Goal: Task Accomplishment & Management: Use online tool/utility

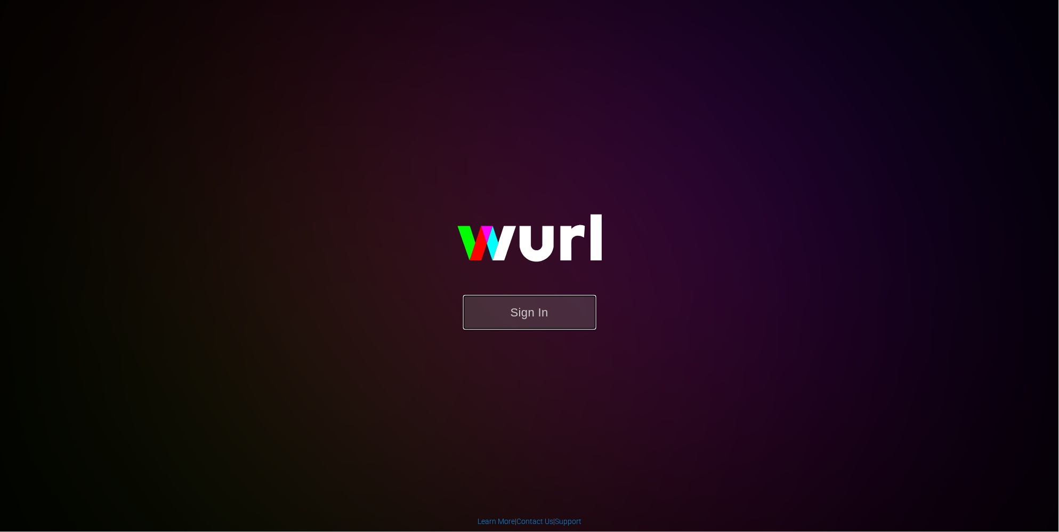
click at [507, 296] on button "Sign In" at bounding box center [529, 312] width 133 height 35
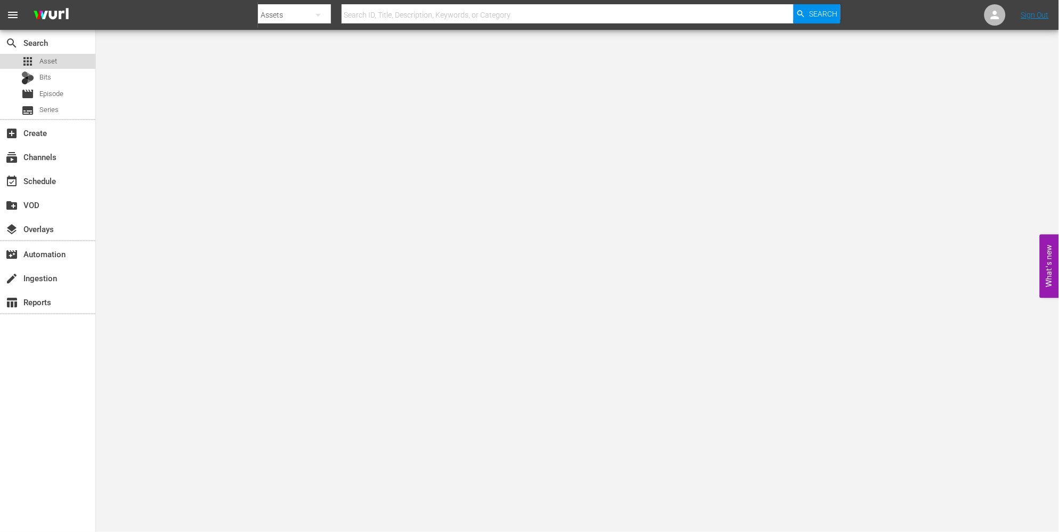
click at [52, 61] on span "Asset" at bounding box center [48, 61] width 18 height 11
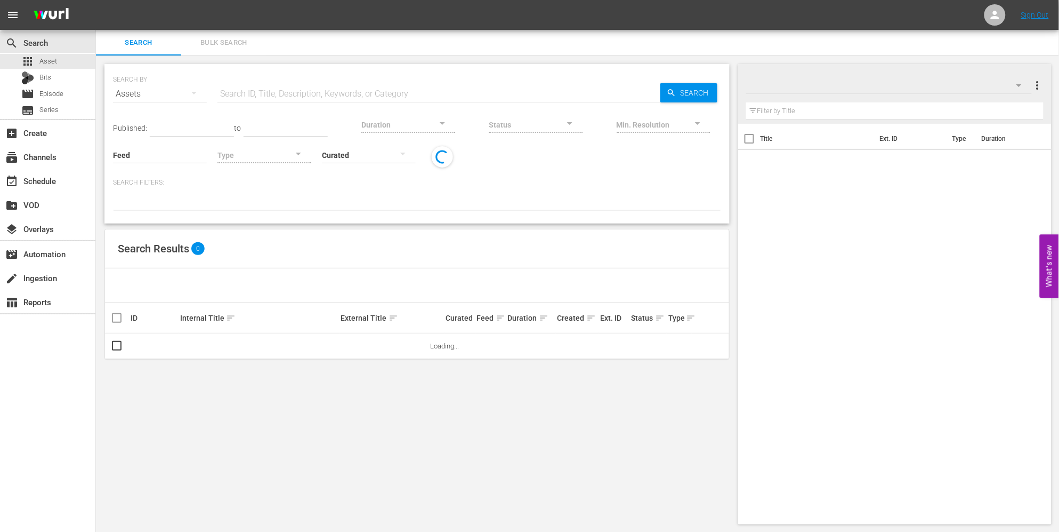
click at [290, 90] on input "text" at bounding box center [439, 94] width 443 height 26
type input "the new norm"
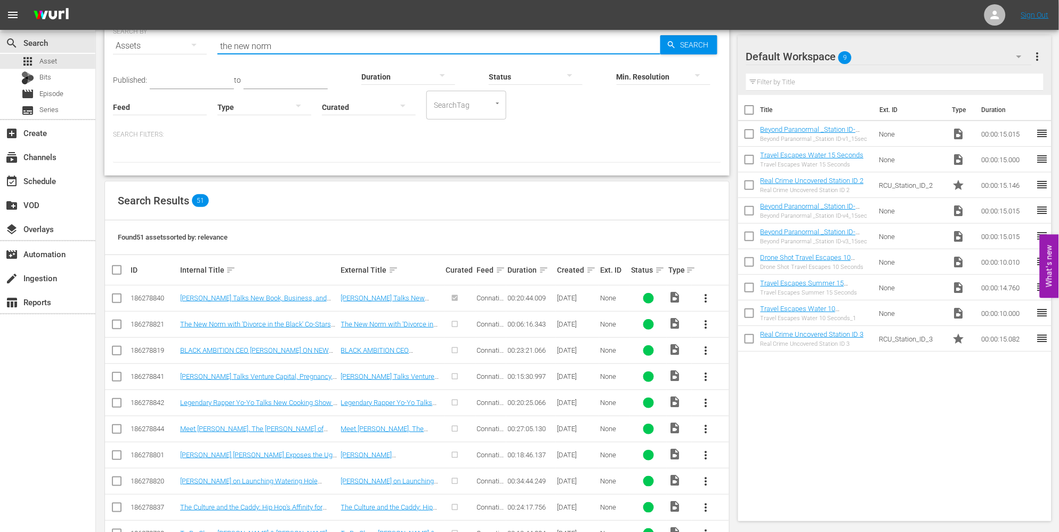
scroll to position [47, 0]
click at [710, 332] on button "more_vert" at bounding box center [707, 325] width 26 height 26
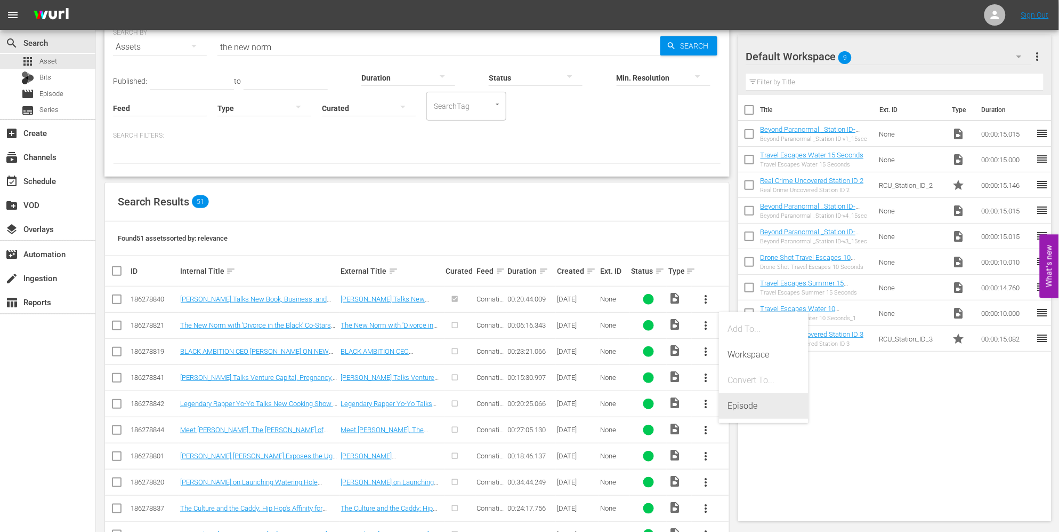
click at [742, 398] on div "Episode" at bounding box center [764, 406] width 73 height 26
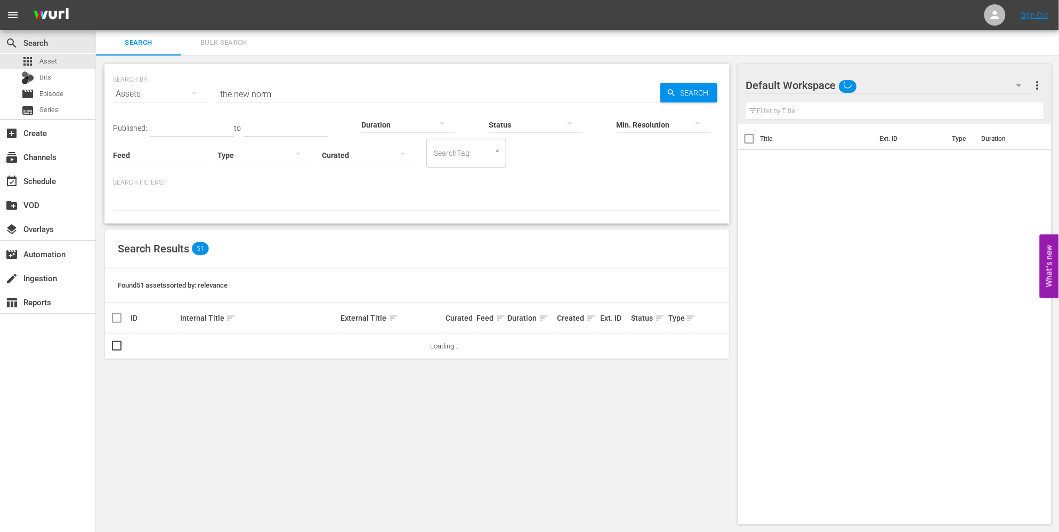
scroll to position [1, 0]
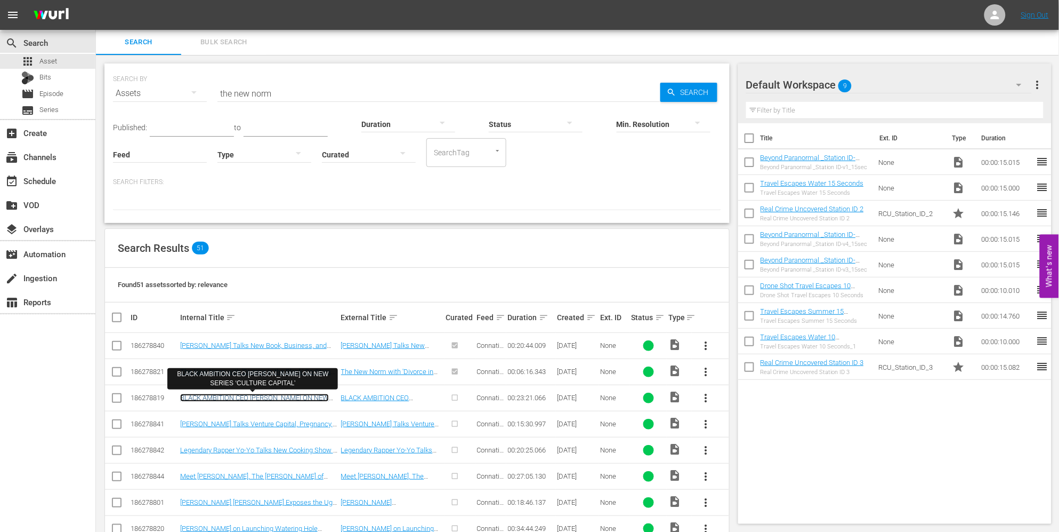
click at [272, 400] on link "BLACK AMBITION CEO [PERSON_NAME] ON NEW SERIES ‘CULTURE CAPITAL’" at bounding box center [254, 401] width 149 height 16
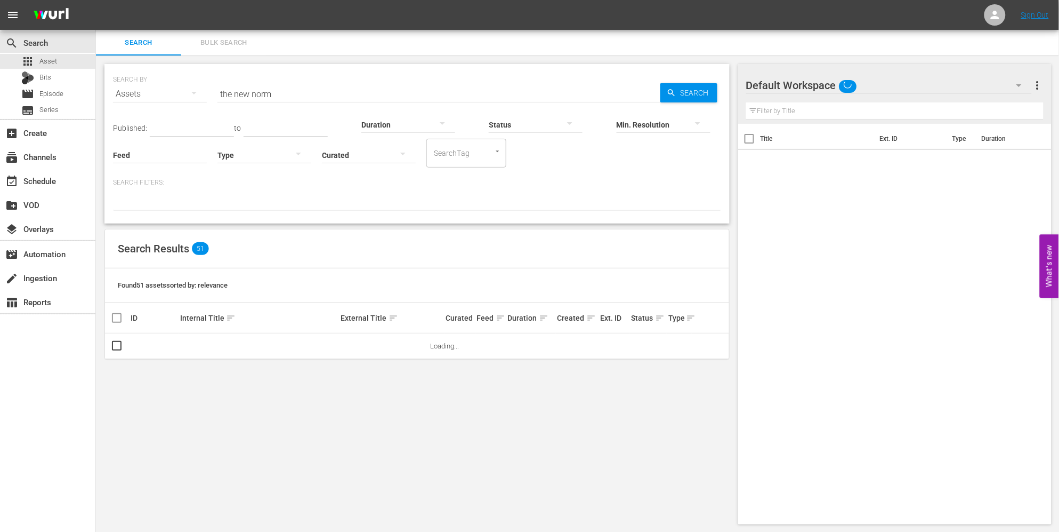
scroll to position [1, 0]
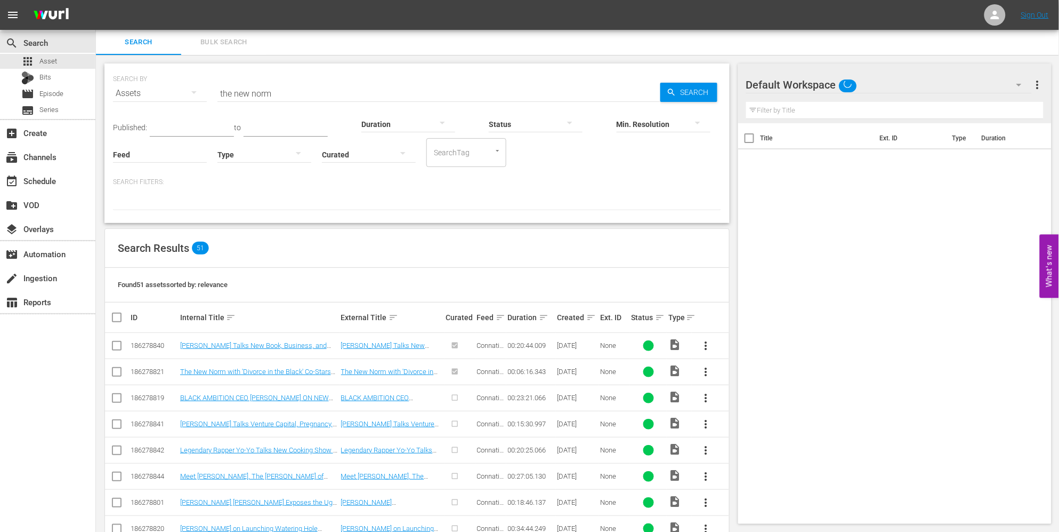
click at [713, 400] on button "more_vert" at bounding box center [707, 398] width 26 height 26
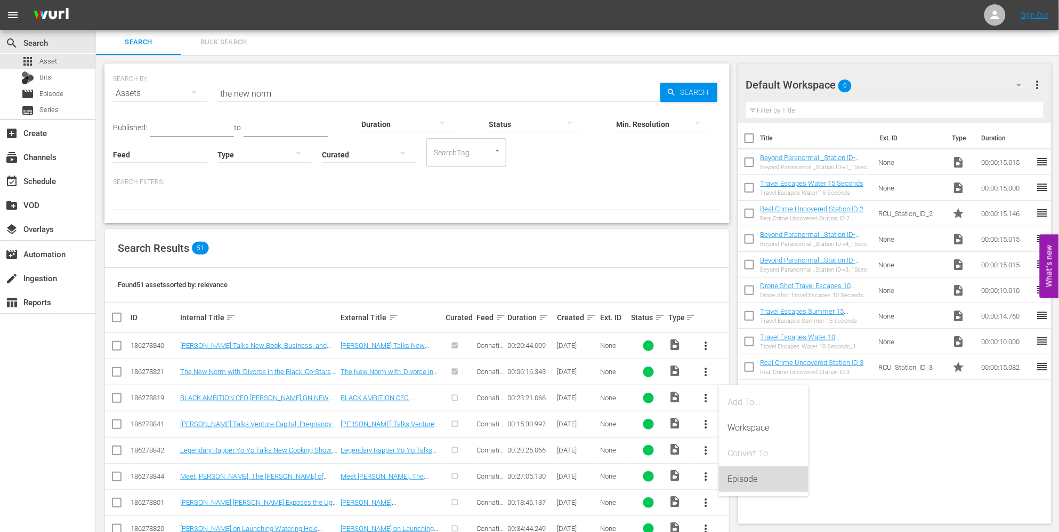
click at [734, 484] on div "Episode" at bounding box center [764, 479] width 73 height 26
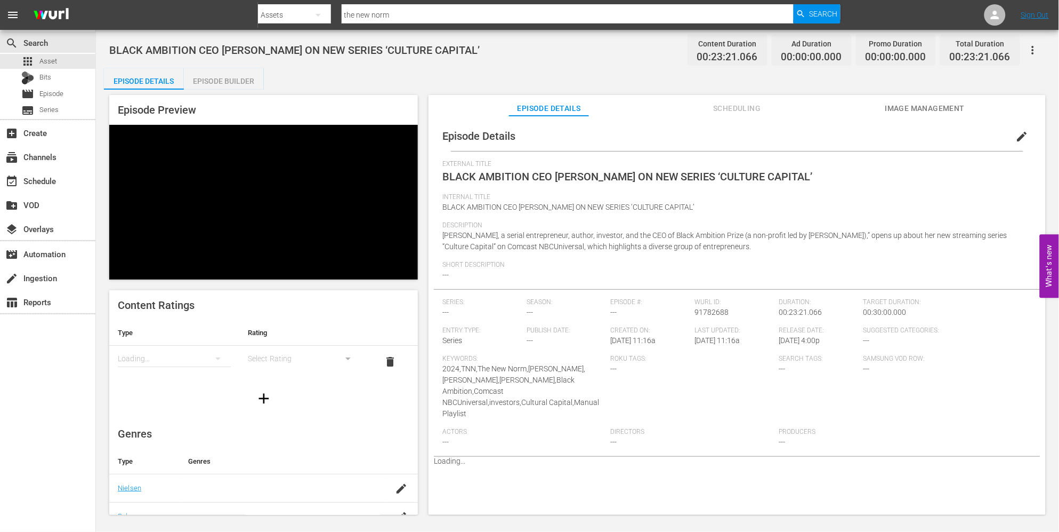
click at [223, 83] on div "Episode Builder" at bounding box center [224, 81] width 80 height 26
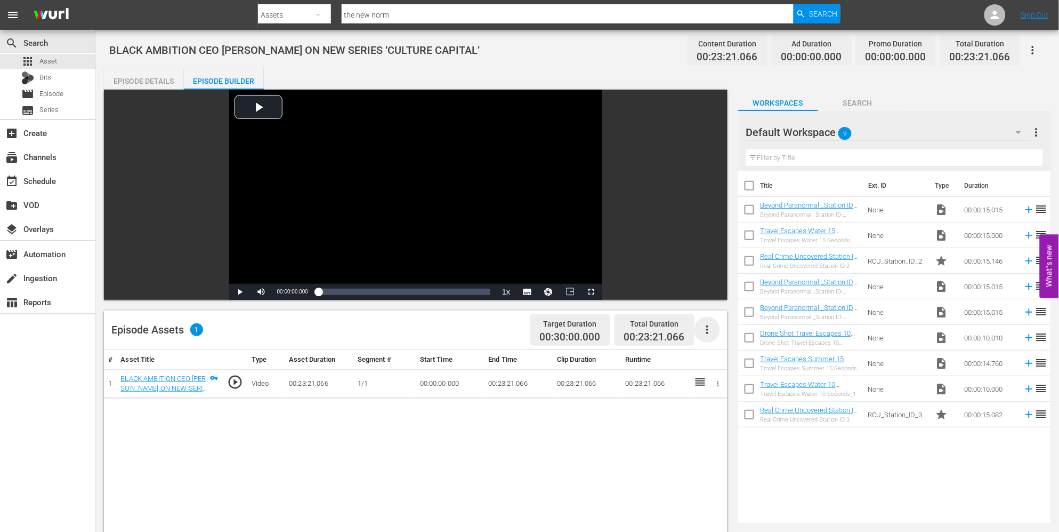
click at [711, 328] on icon "button" at bounding box center [707, 329] width 13 height 13
click at [728, 385] on div "Video Player is loading. Play Video Play Mute Current Time 00:00:00.000 / Durat…" at bounding box center [418, 446] width 629 height 712
click at [719, 385] on icon "button" at bounding box center [718, 384] width 8 height 8
click at [212, 376] on div at bounding box center [529, 266] width 1059 height 532
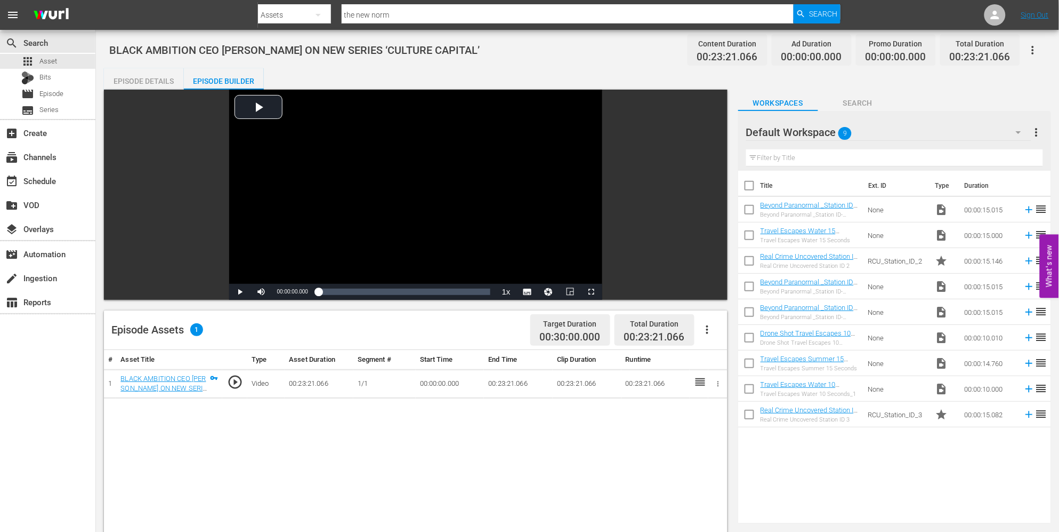
click at [703, 383] on icon at bounding box center [700, 381] width 13 height 13
click at [699, 382] on icon at bounding box center [700, 381] width 13 height 13
click at [721, 385] on icon "button" at bounding box center [718, 384] width 8 height 8
click at [709, 326] on div at bounding box center [529, 266] width 1059 height 532
click at [707, 332] on icon "button" at bounding box center [707, 329] width 2 height 9
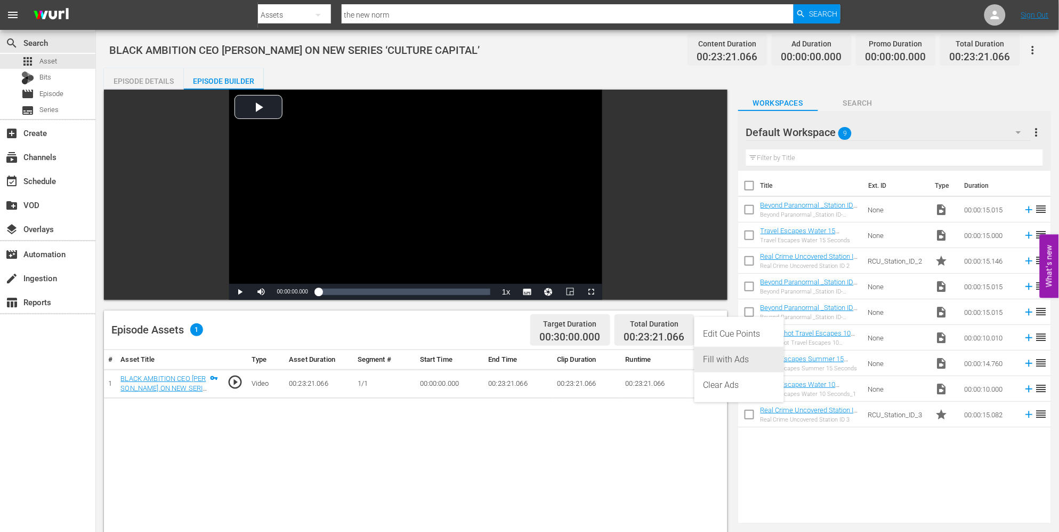
click at [725, 355] on div "Fill with Ads" at bounding box center [739, 360] width 73 height 26
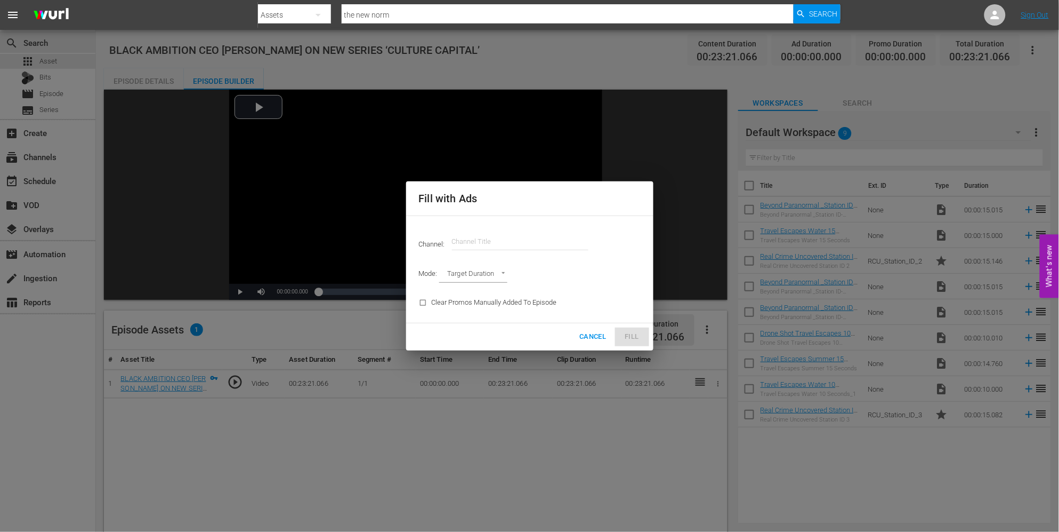
click at [491, 236] on input "text" at bounding box center [520, 242] width 136 height 26
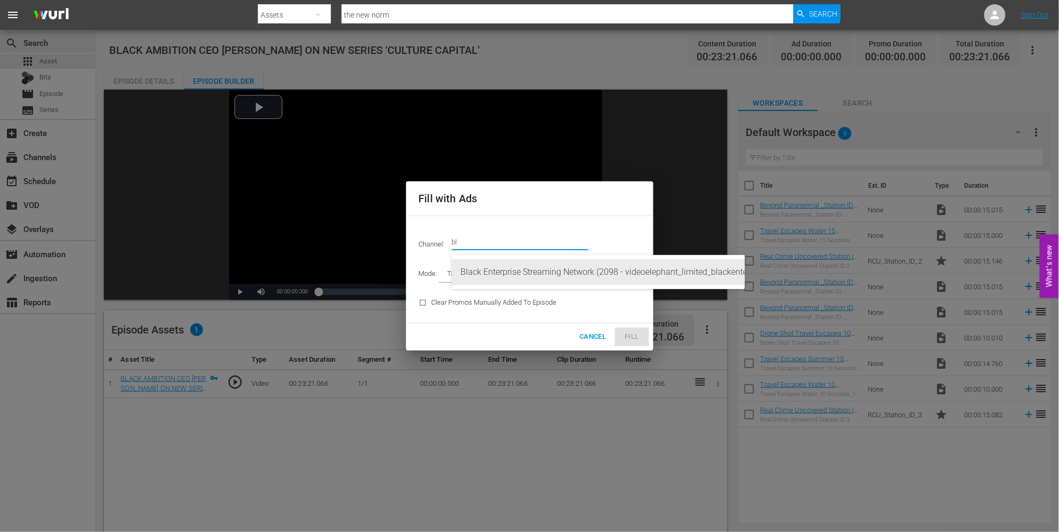
click at [516, 269] on div "Black Enterprise Streaming Network (2098 - videoelephant_limited_blackenterpris…" at bounding box center [599, 272] width 276 height 26
type input "Black Enterprise Streaming Network (2098)"
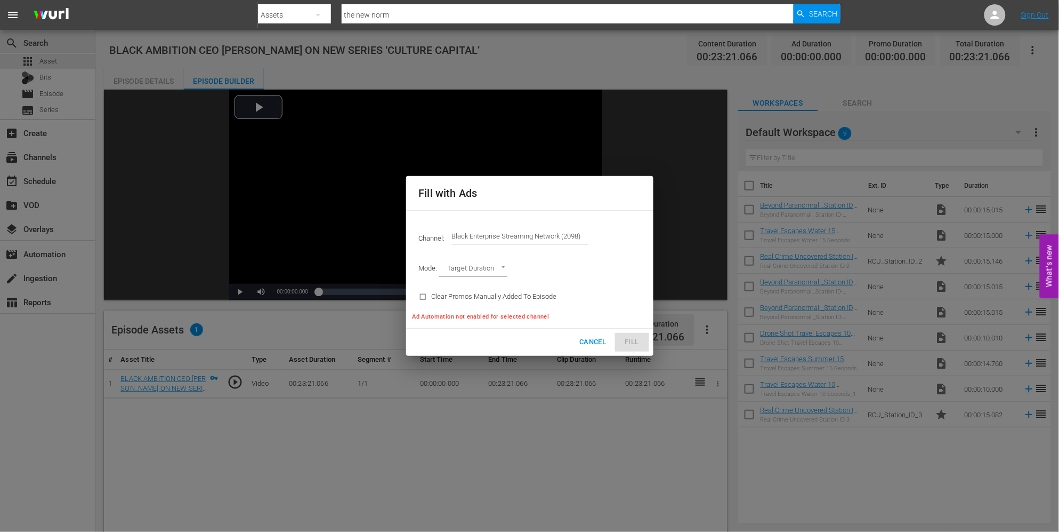
click at [592, 343] on span "Cancel" at bounding box center [593, 342] width 27 height 12
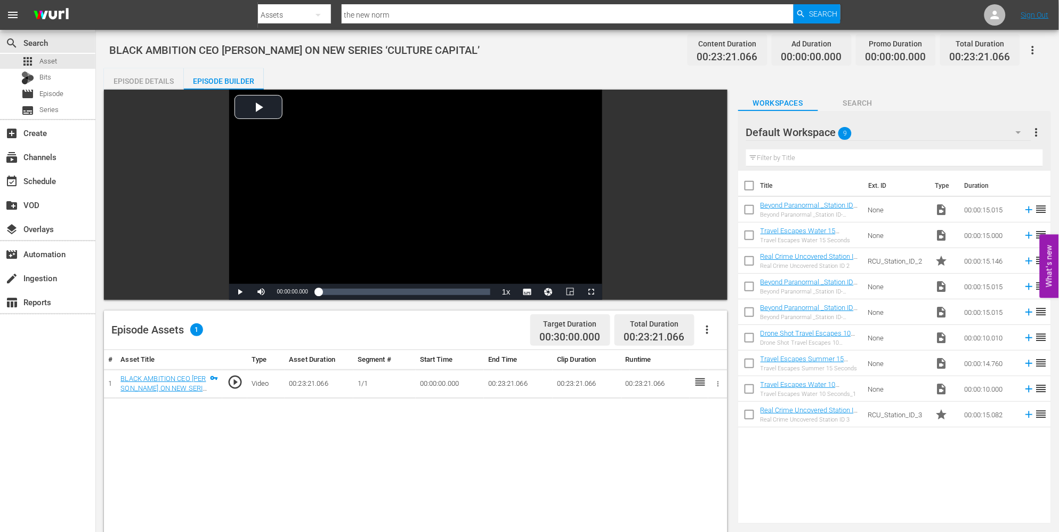
click at [164, 78] on div "Episode Details" at bounding box center [144, 81] width 80 height 26
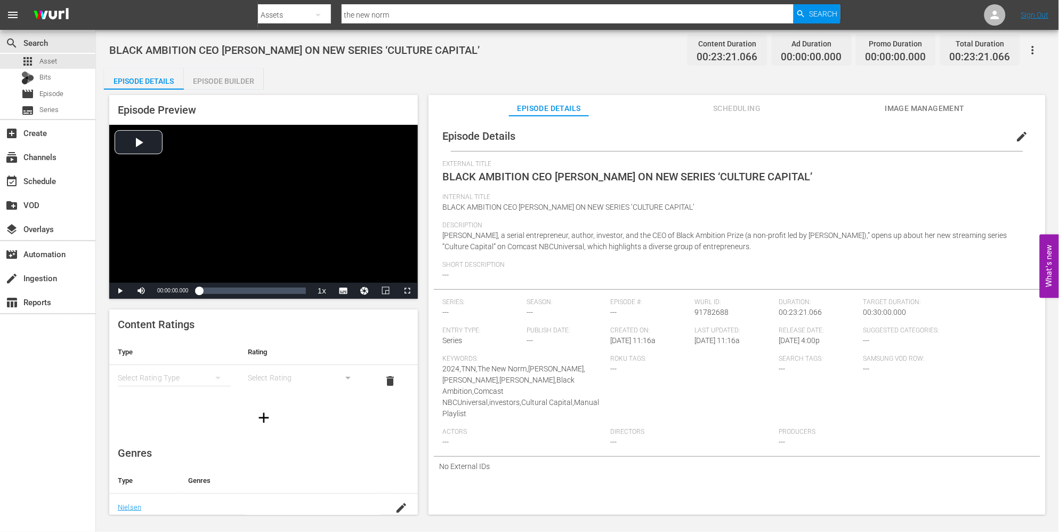
click at [230, 80] on div "Episode Builder" at bounding box center [224, 81] width 80 height 26
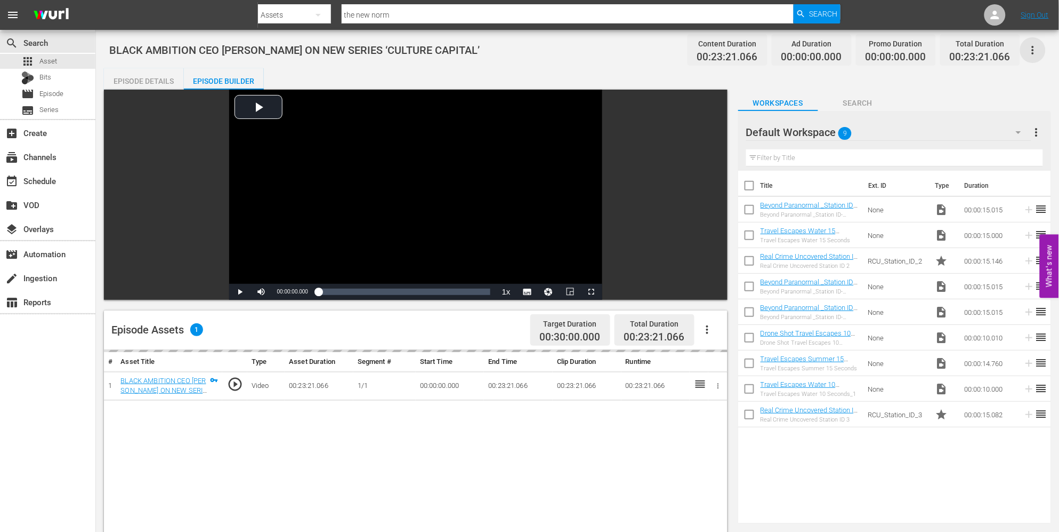
click at [1035, 52] on icon "button" at bounding box center [1033, 50] width 13 height 13
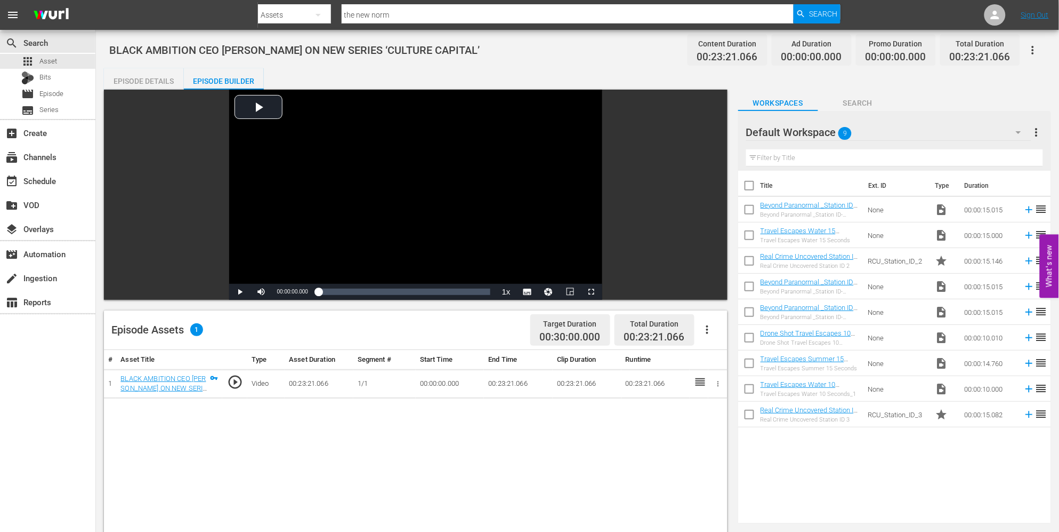
click at [711, 333] on icon "button" at bounding box center [707, 329] width 13 height 13
click at [719, 334] on div "Edit Cue Points" at bounding box center [739, 334] width 73 height 26
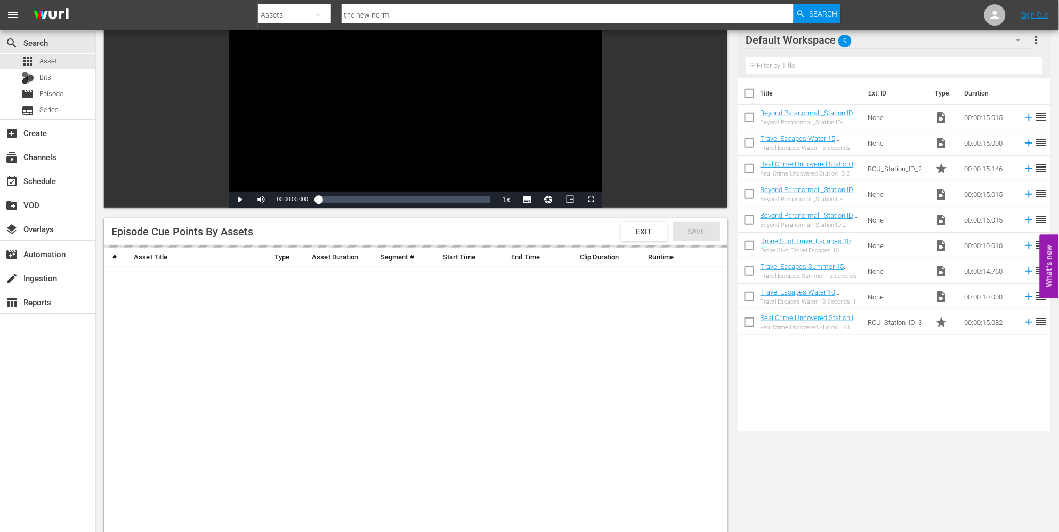
scroll to position [108, 0]
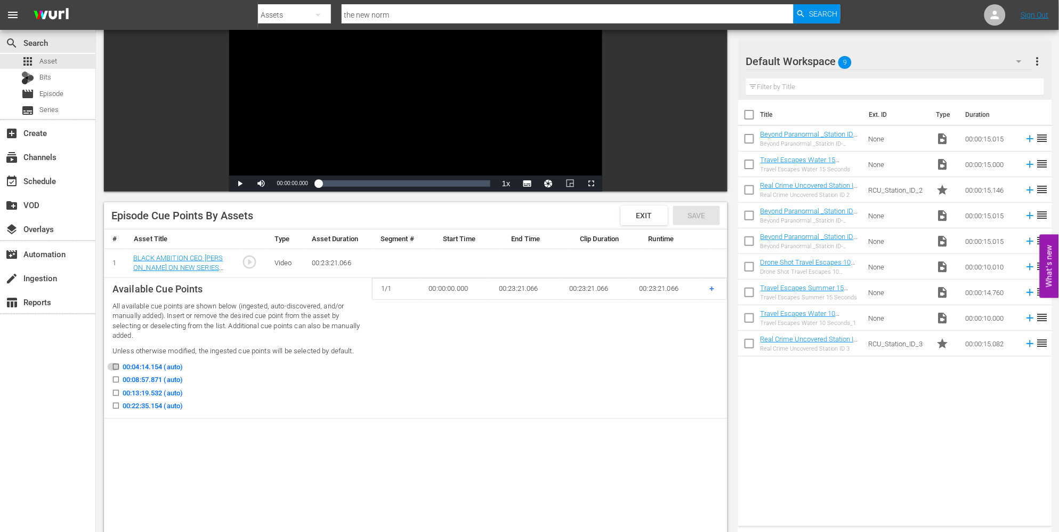
click at [116, 366] on input "00:04:14.154 (auto)" at bounding box center [113, 369] width 13 height 8
checkbox input "true"
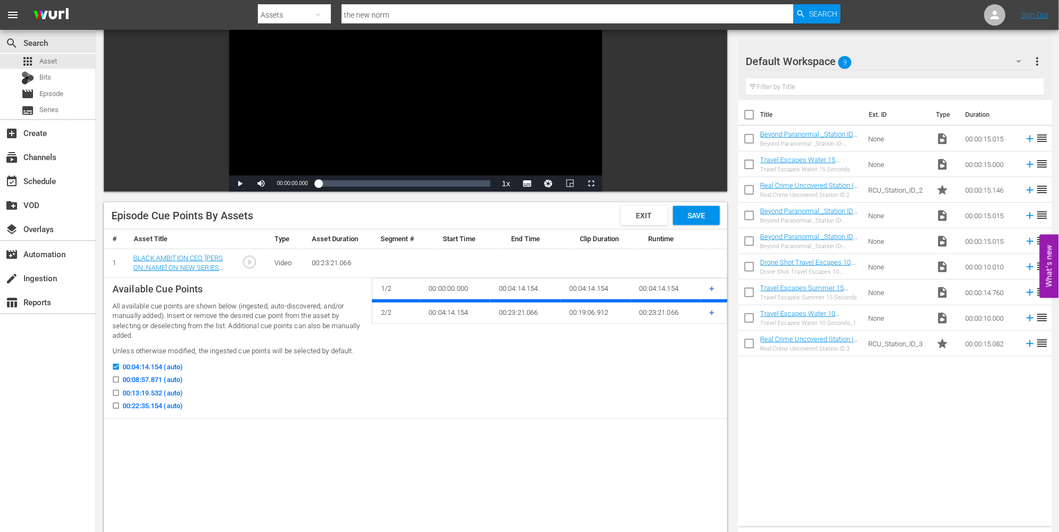
click at [116, 375] on icon at bounding box center [116, 379] width 8 height 8
click at [116, 377] on input "00:08:57.871 (auto)" at bounding box center [113, 381] width 13 height 8
checkbox input "true"
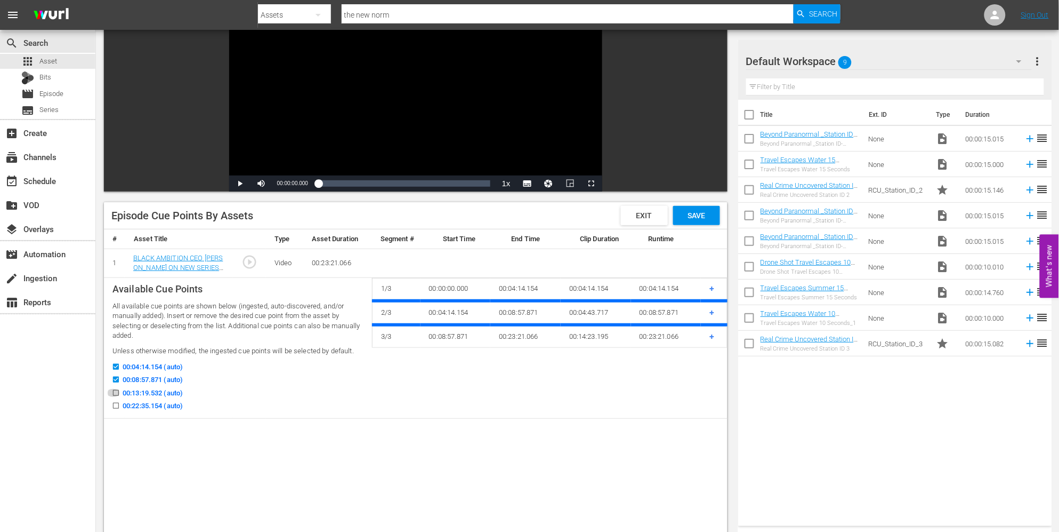
click at [115, 391] on input "00:13:19.532 (auto)" at bounding box center [113, 395] width 13 height 8
checkbox input "true"
click at [114, 407] on input "00:22:35.154 (auto)" at bounding box center [113, 408] width 13 height 8
checkbox input "true"
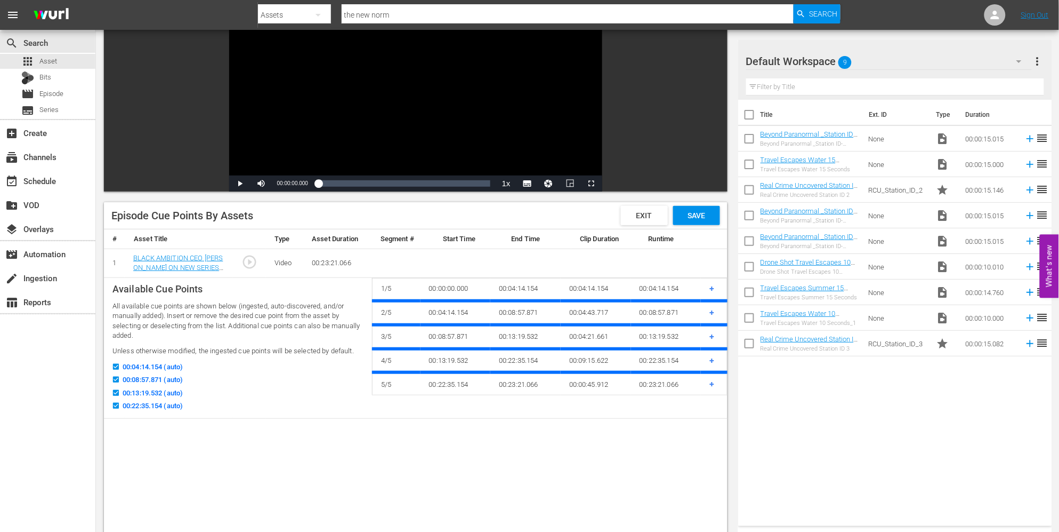
click at [116, 367] on input "00:04:14.154 (auto)" at bounding box center [113, 369] width 13 height 8
checkbox input "false"
click at [689, 212] on span "Save" at bounding box center [696, 215] width 35 height 9
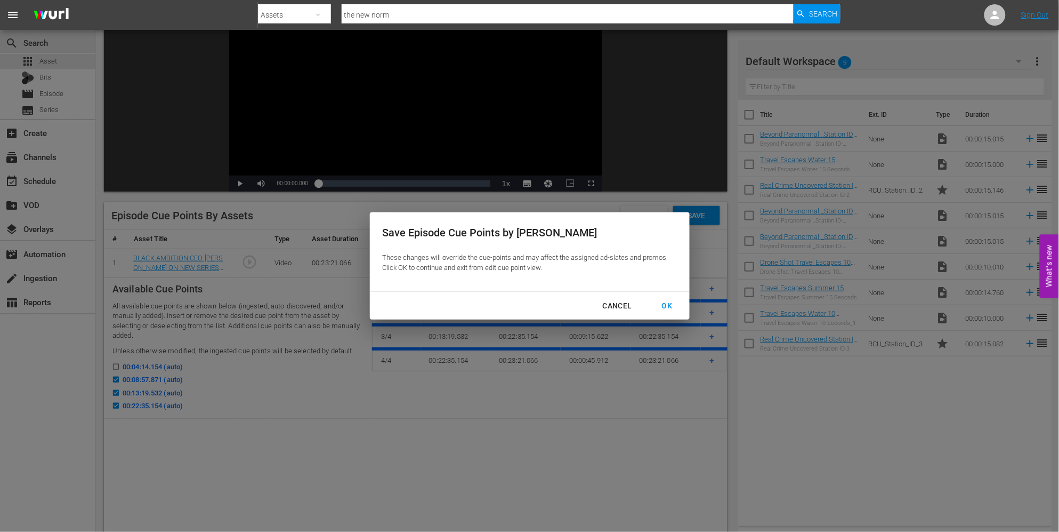
click at [664, 312] on button "OK" at bounding box center [667, 306] width 36 height 20
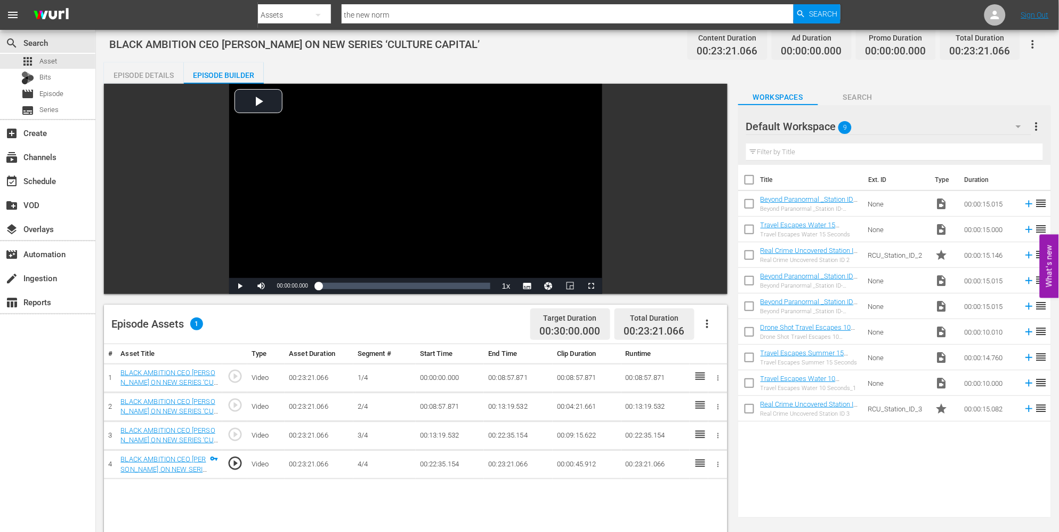
scroll to position [9, 0]
